Goal: Information Seeking & Learning: Learn about a topic

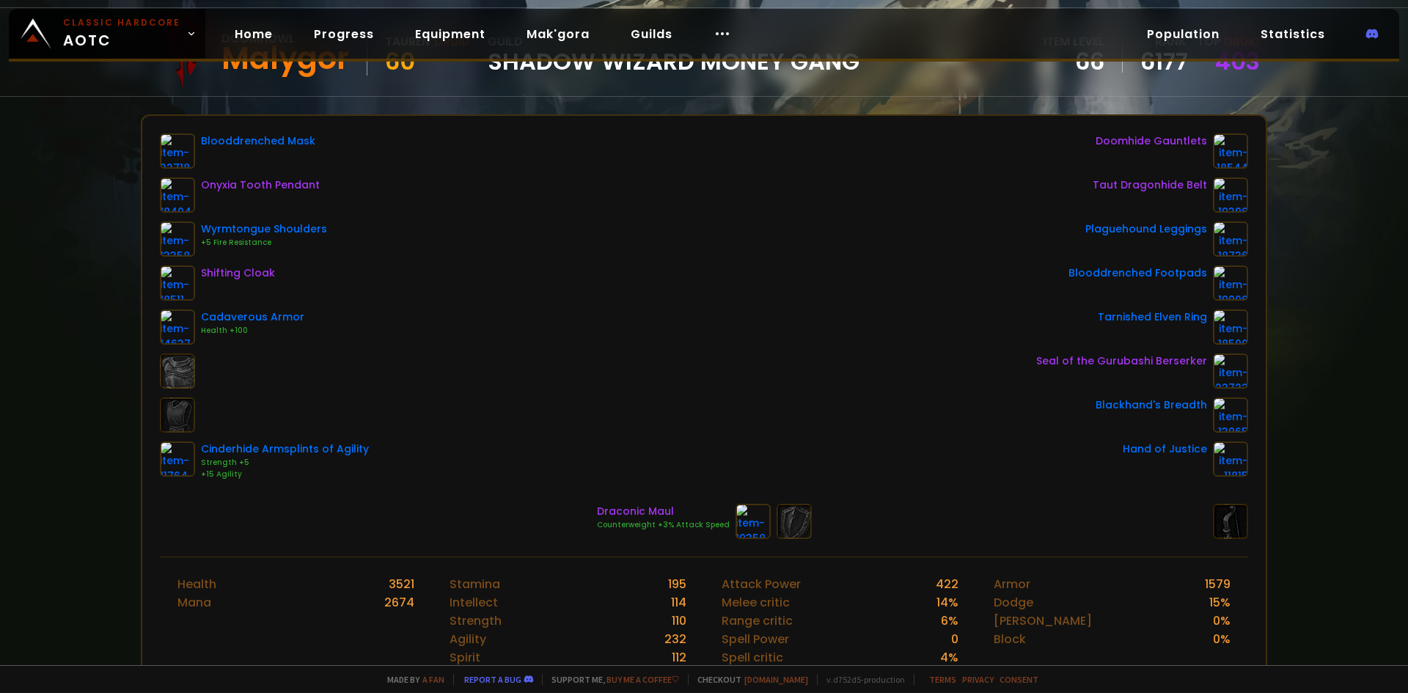
scroll to position [147, 0]
click at [617, 271] on div "Blooddrenched Mask Onyxia Tooth Pendant Wyrmtongue Shoulders +5 Fire Resistance…" at bounding box center [704, 306] width 1088 height 347
drag, startPoint x: 573, startPoint y: 269, endPoint x: 910, endPoint y: 325, distance: 342.5
click at [883, 309] on div "Blooddrenched Mask Onyxia Tooth Pendant Wyrmtongue Shoulders +5 Fire Resistance…" at bounding box center [704, 306] width 1088 height 347
click at [1138, 363] on div "Seal of the Gurubashi Berserker" at bounding box center [1121, 360] width 171 height 15
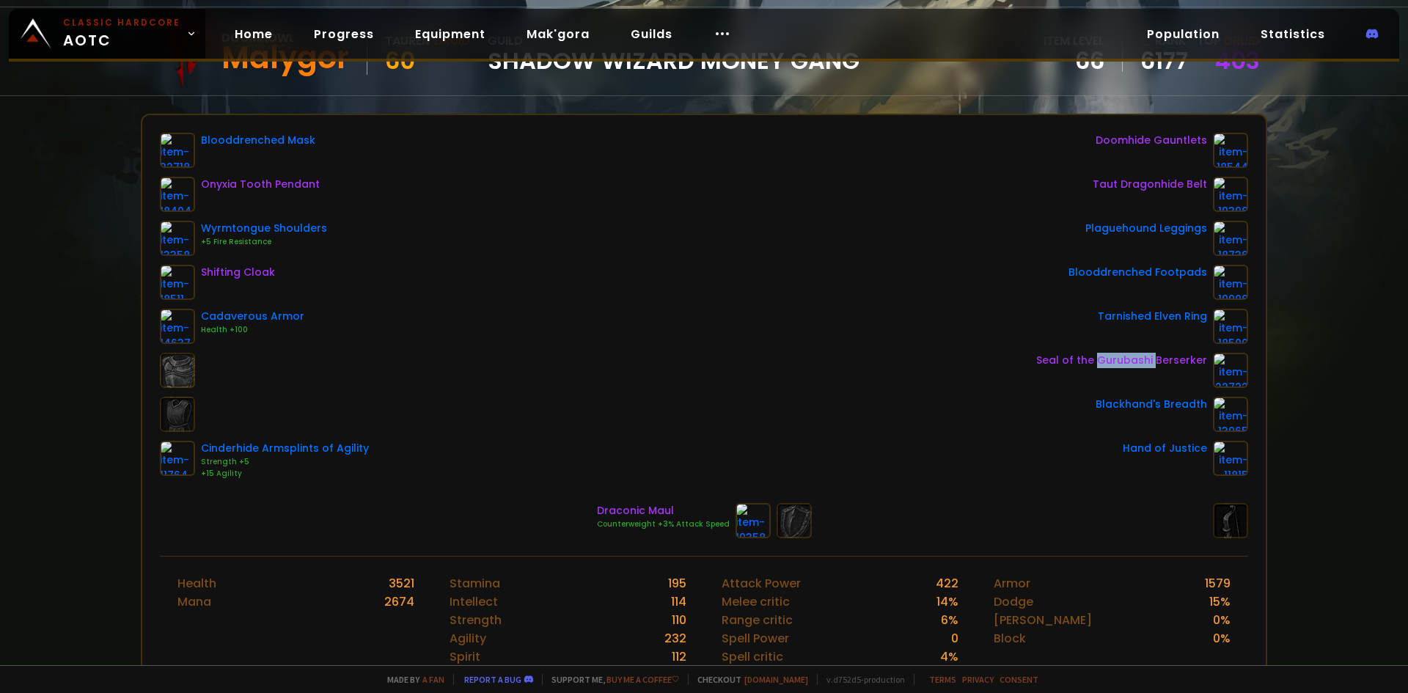
click at [1138, 363] on div "Seal of the Gurubashi Berserker" at bounding box center [1121, 360] width 171 height 15
click at [230, 268] on div "Shifting Cloak" at bounding box center [238, 272] width 74 height 15
click at [233, 272] on div "Shifting Cloak" at bounding box center [238, 272] width 74 height 15
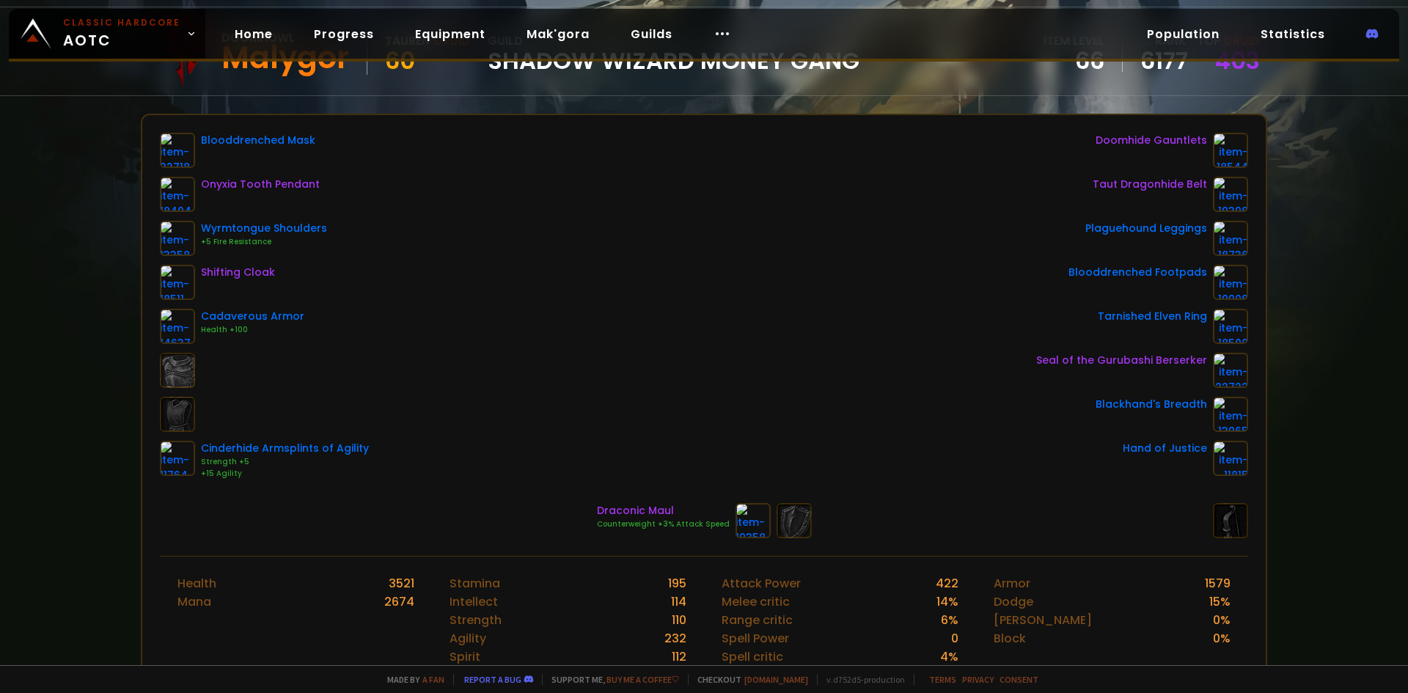
click at [1140, 317] on div "Tarnished Elven Ring" at bounding box center [1151, 316] width 109 height 15
drag, startPoint x: 1180, startPoint y: 316, endPoint x: 1196, endPoint y: 316, distance: 16.1
click at [1180, 316] on div "Tarnished Elven Ring" at bounding box center [1151, 316] width 109 height 15
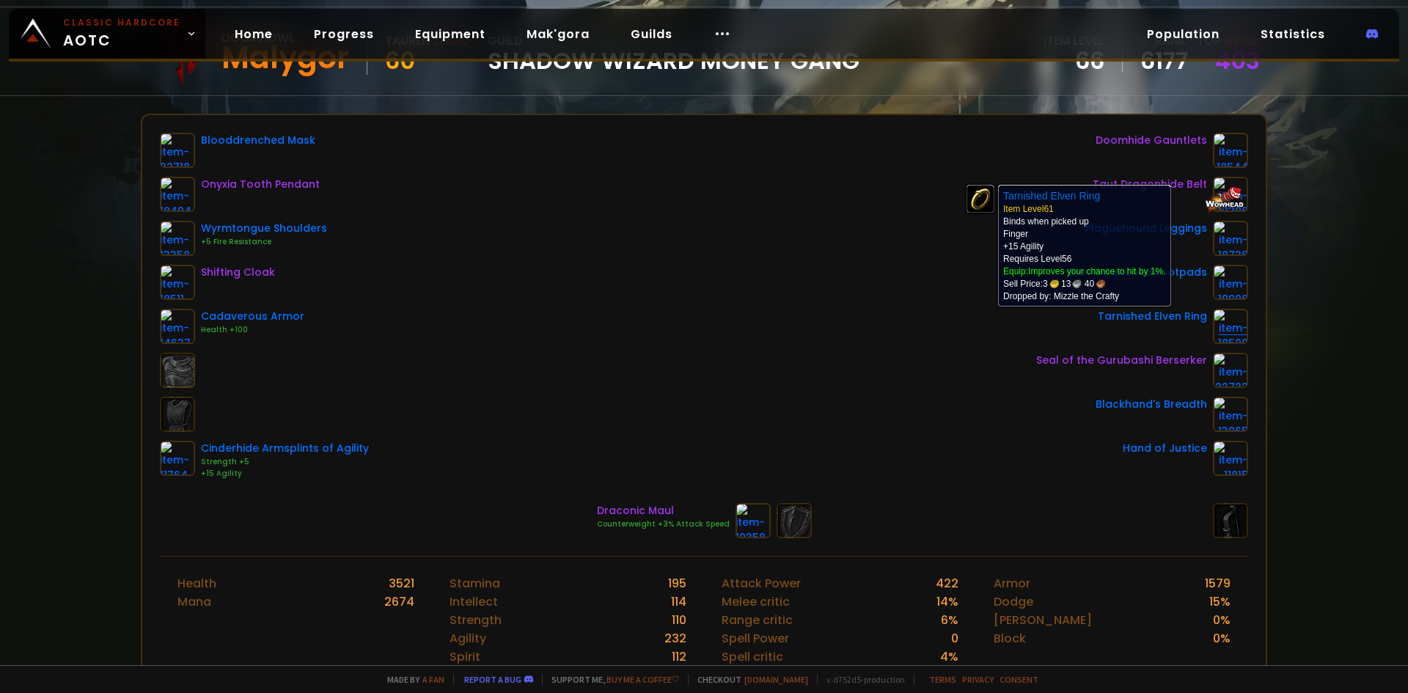
click at [1213, 320] on img at bounding box center [1230, 326] width 35 height 35
click at [1218, 332] on img at bounding box center [1230, 326] width 35 height 35
